Goal: Transaction & Acquisition: Purchase product/service

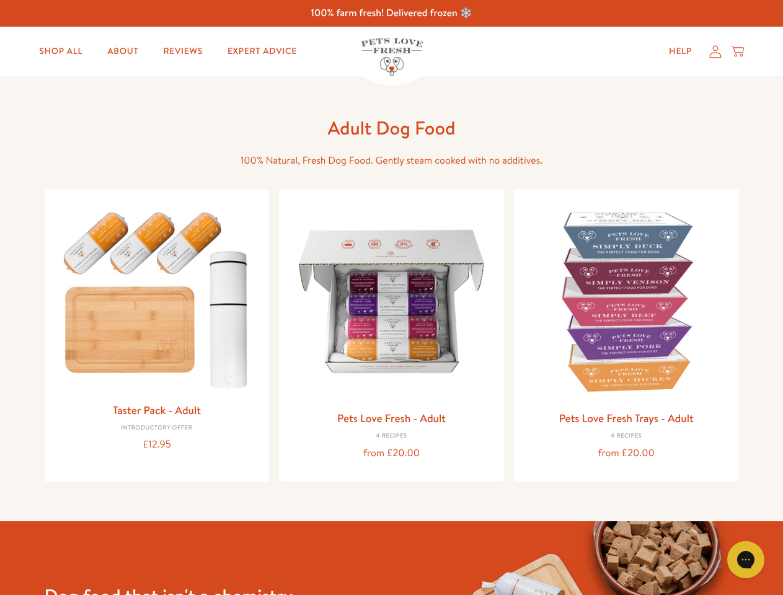
click at [746, 560] on icon "Gorgias live chat" at bounding box center [746, 560] width 12 height 12
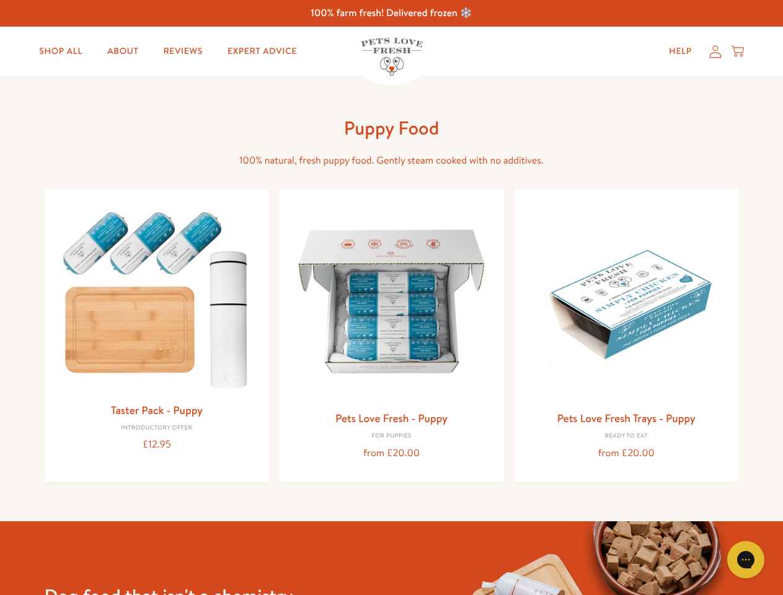
click at [746, 560] on icon "Gorgias live chat" at bounding box center [746, 560] width 12 height 12
